Goal: Communication & Community: Share content

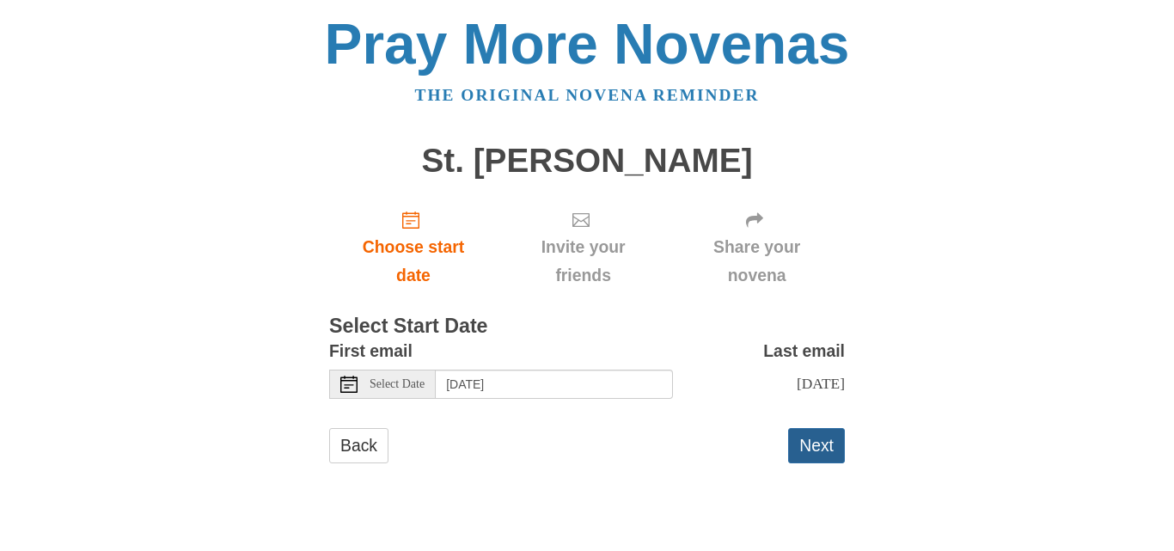
click at [805, 463] on button "Next" at bounding box center [816, 445] width 57 height 35
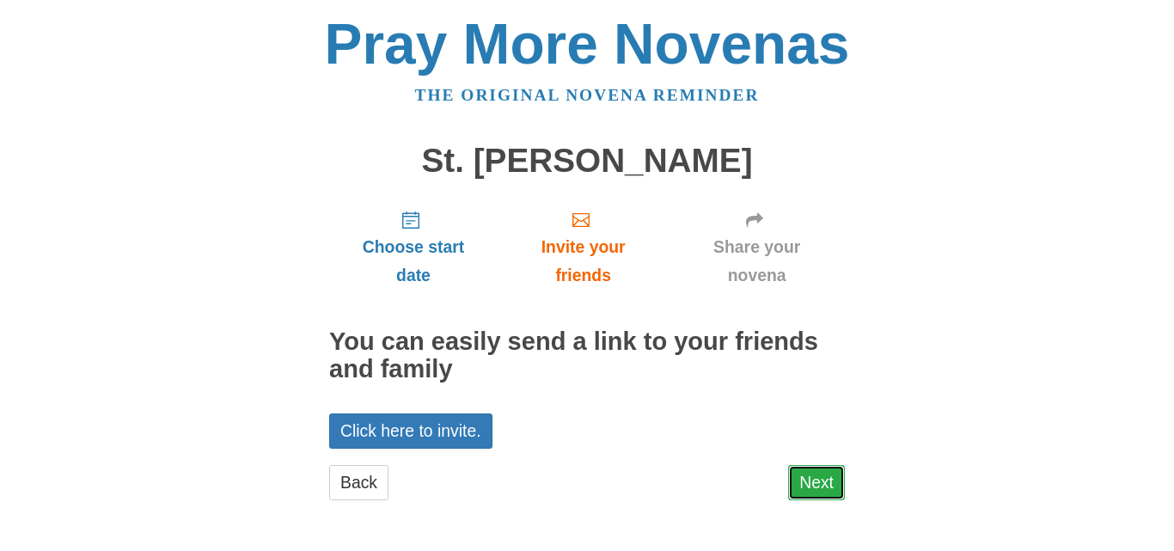
click at [807, 482] on link "Next" at bounding box center [816, 482] width 57 height 35
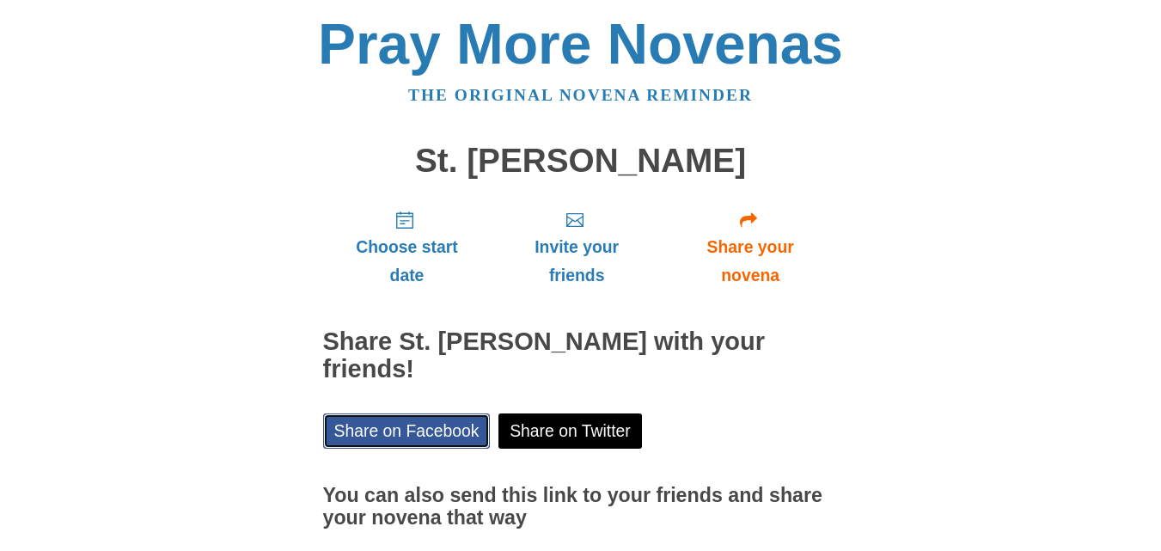
click at [348, 413] on link "Share on Facebook" at bounding box center [407, 430] width 168 height 35
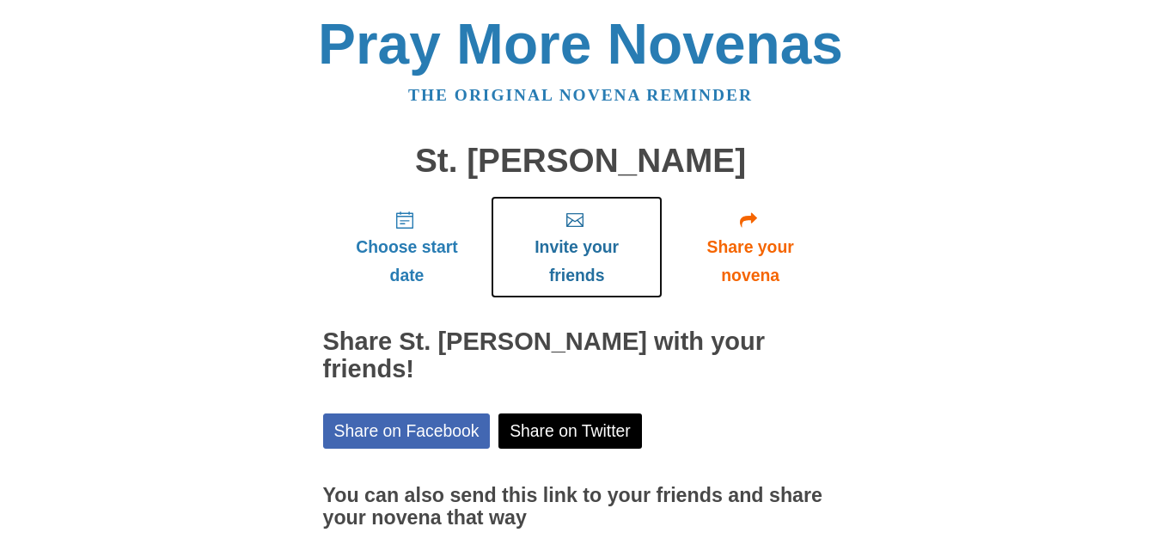
click at [574, 267] on span "Invite your friends" at bounding box center [576, 261] width 137 height 57
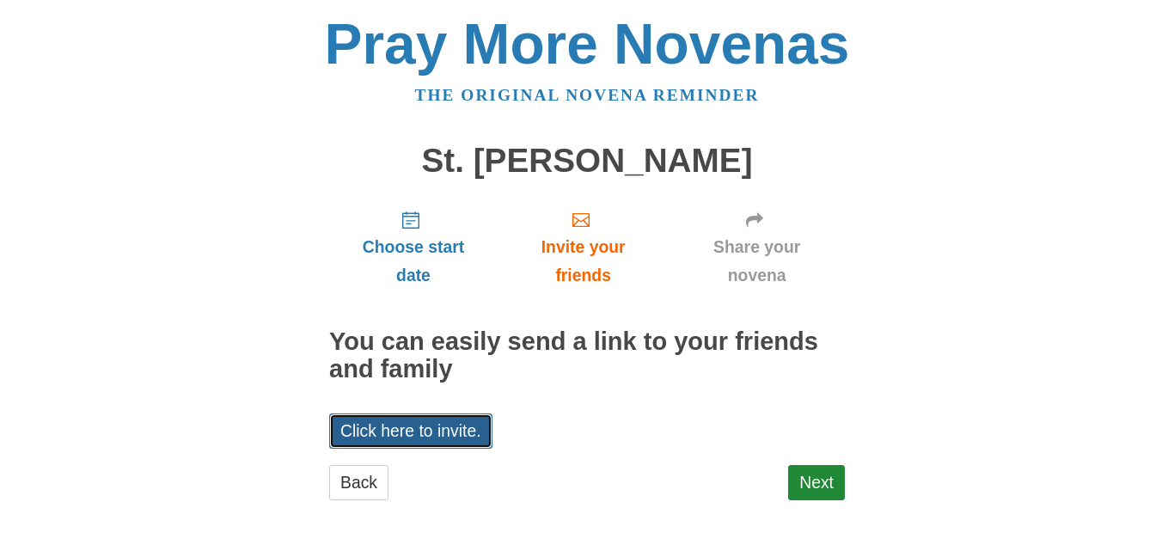
click at [438, 425] on link "Click here to invite." at bounding box center [410, 430] width 163 height 35
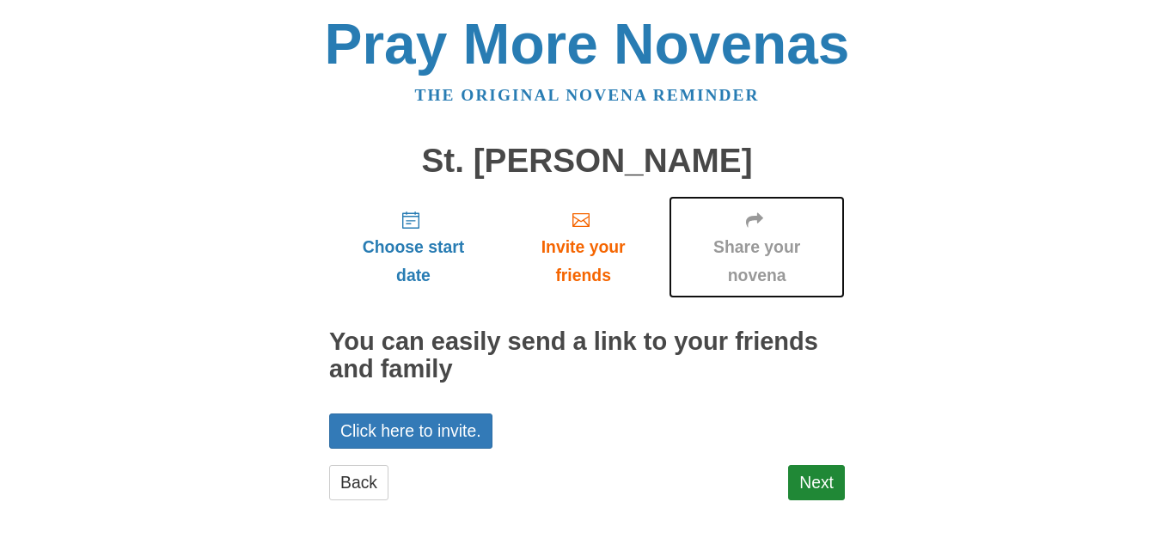
click at [745, 230] on link "Share your novena" at bounding box center [757, 247] width 176 height 102
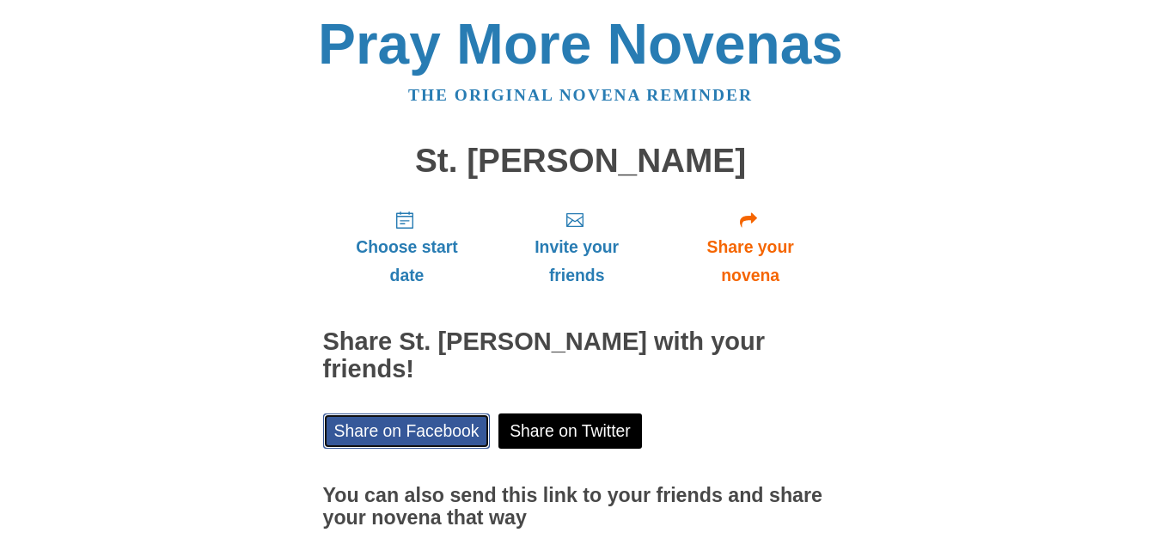
click at [427, 413] on link "Share on Facebook" at bounding box center [407, 430] width 168 height 35
